Goal: Obtain resource: Obtain resource

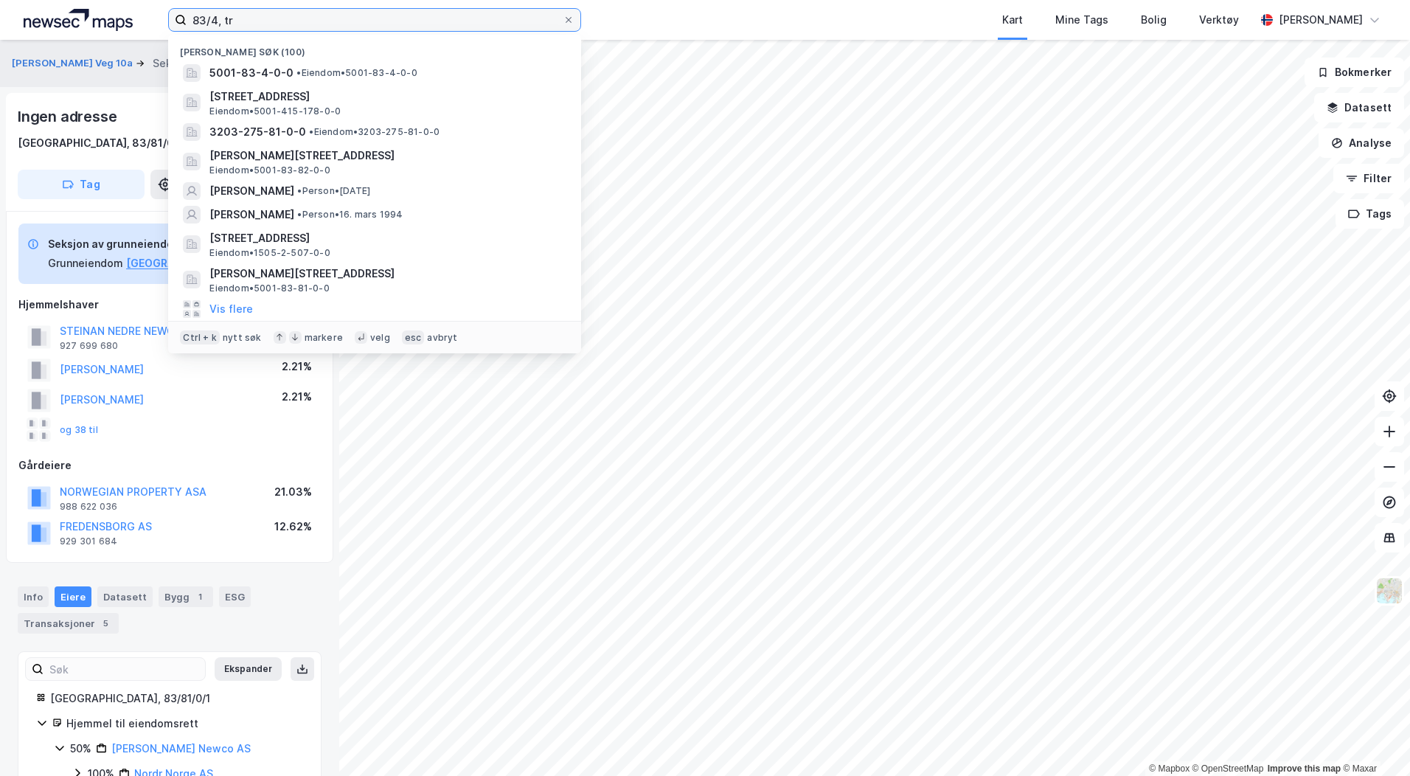
drag, startPoint x: 237, startPoint y: 19, endPoint x: -32, endPoint y: 13, distance: 269.9
click at [0, 13] on html "83/4, [PERSON_NAME] søk (100) 5001-83-4-0-0 • Eiendom • 5001-83-4-0-0 [STREET_A…" at bounding box center [705, 388] width 1410 height 776
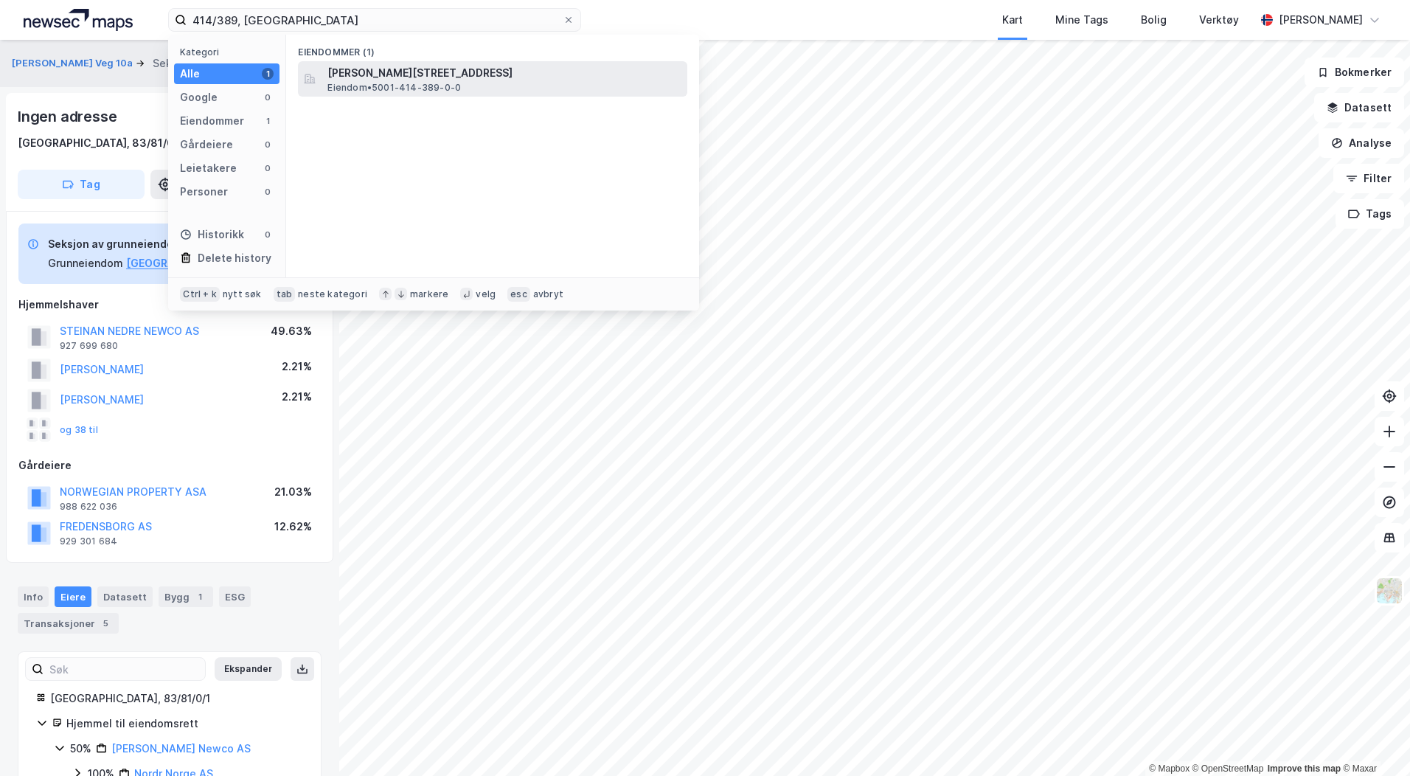
click at [374, 75] on span "[PERSON_NAME][STREET_ADDRESS]" at bounding box center [504, 73] width 354 height 18
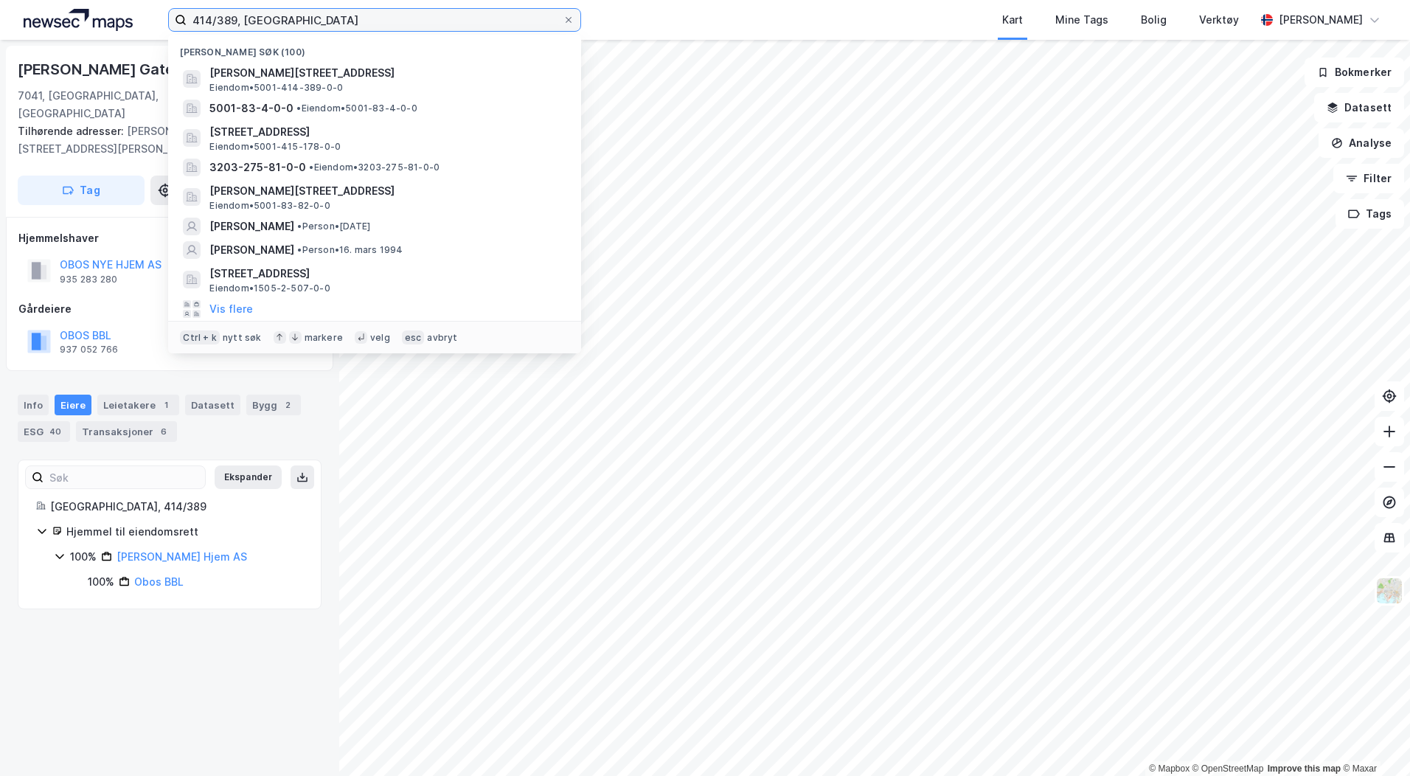
click at [234, 20] on input "414/389, [GEOGRAPHIC_DATA]" at bounding box center [375, 20] width 376 height 22
click at [633, 31] on div "414/389, trondheim Nylige søk (100) [PERSON_NAME][STREET_ADDRESS] Eiendom • 500…" at bounding box center [705, 20] width 1410 height 40
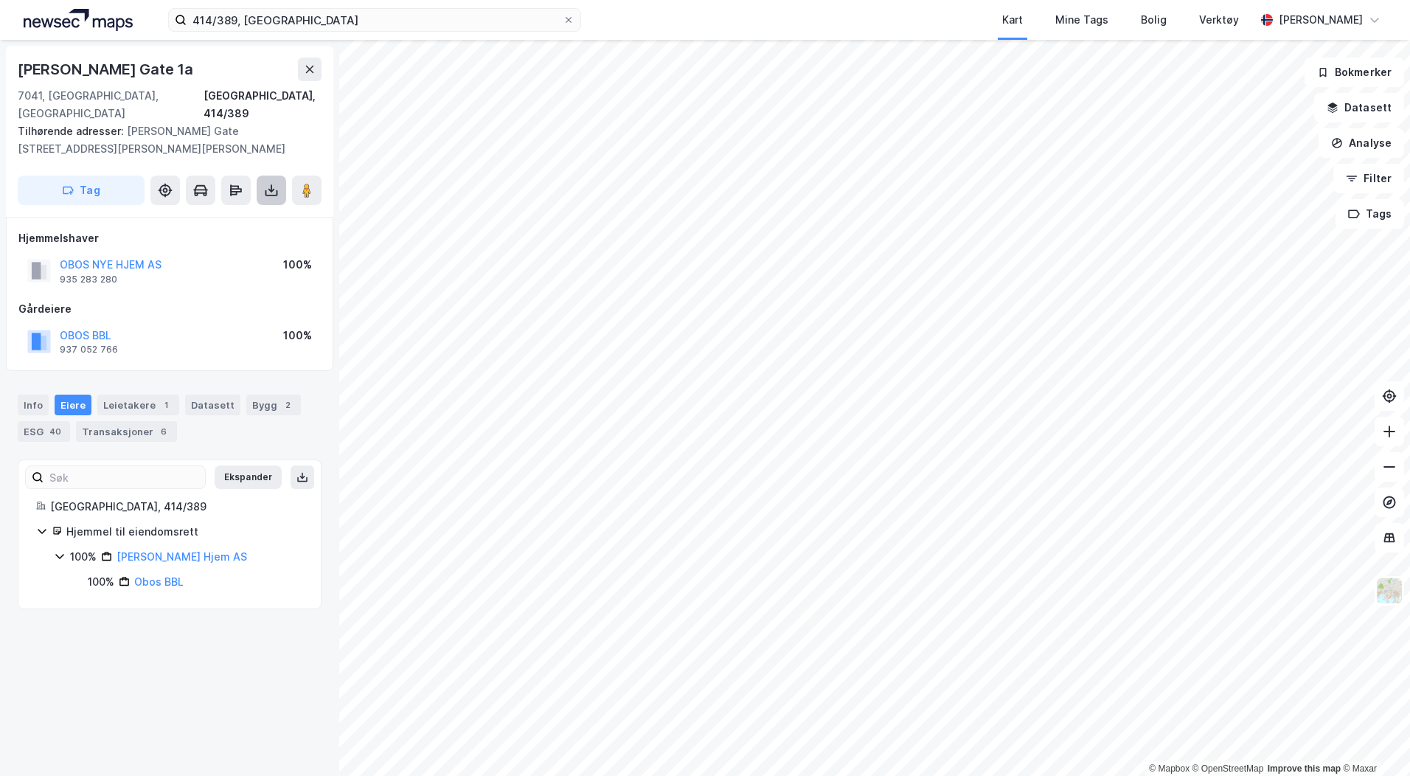
click at [279, 177] on button at bounding box center [271, 189] width 29 height 29
click at [232, 214] on div "Last ned grunnbok" at bounding box center [199, 220] width 86 height 12
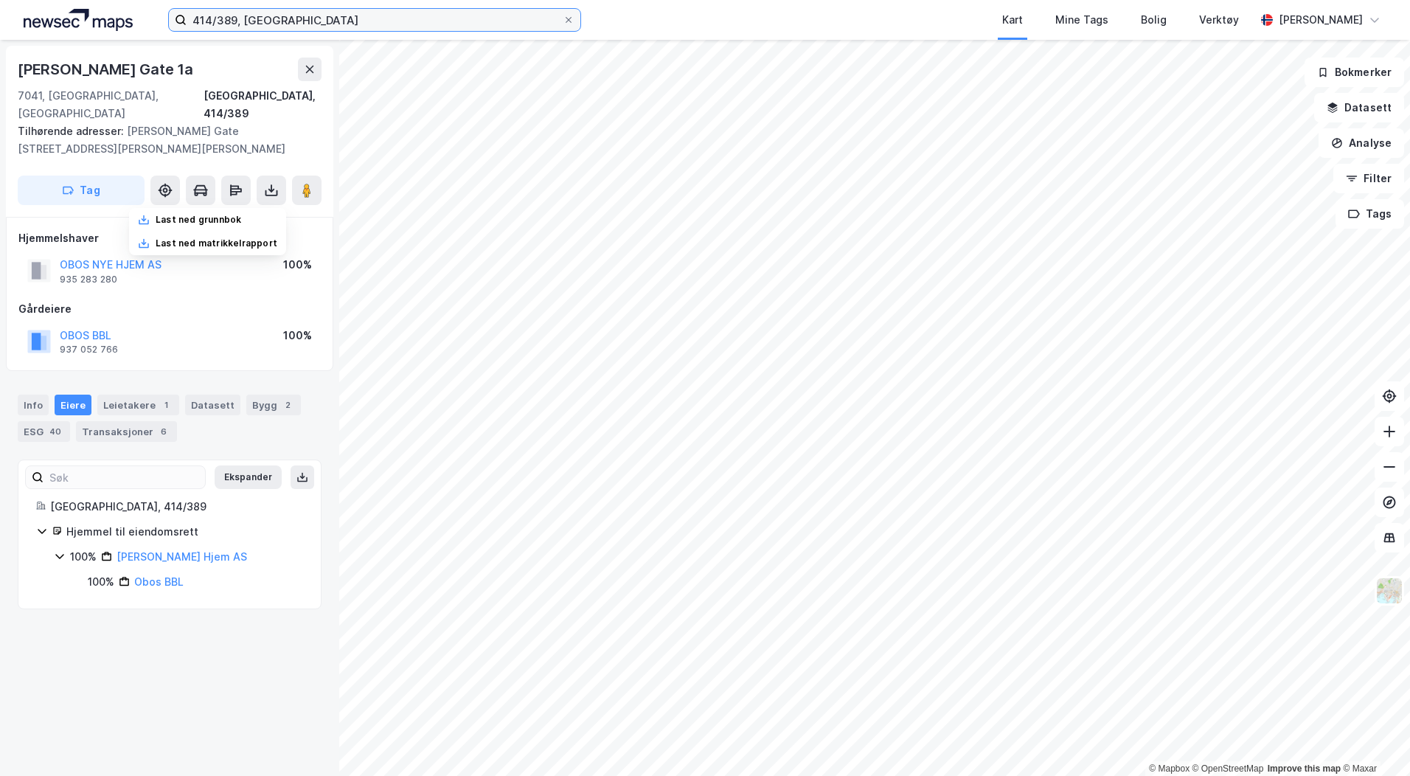
click at [223, 16] on input "414/389, [GEOGRAPHIC_DATA]" at bounding box center [375, 20] width 376 height 22
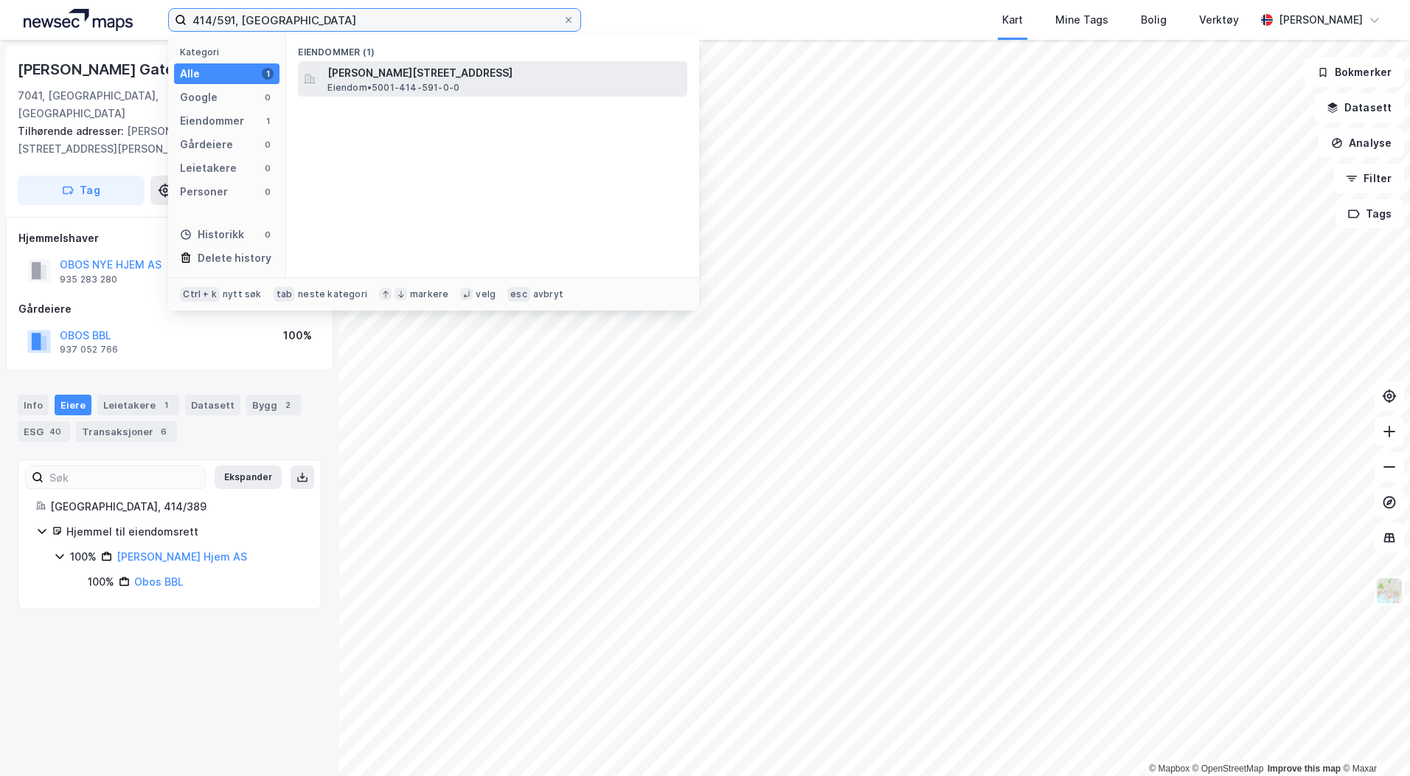
type input "414/591, [GEOGRAPHIC_DATA]"
click at [388, 74] on span "[PERSON_NAME][STREET_ADDRESS]" at bounding box center [504, 73] width 354 height 18
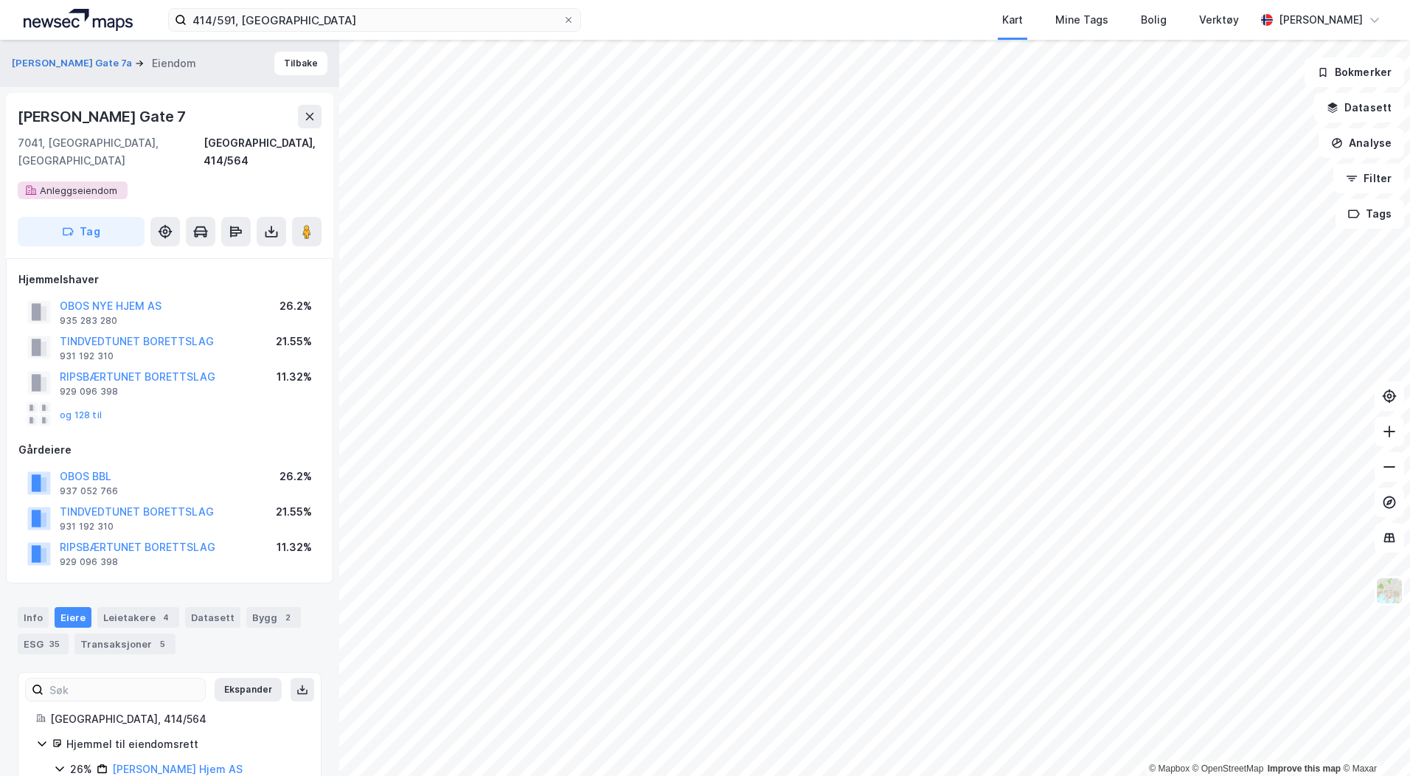
scroll to position [1, 0]
